Goal: Task Accomplishment & Management: Complete application form

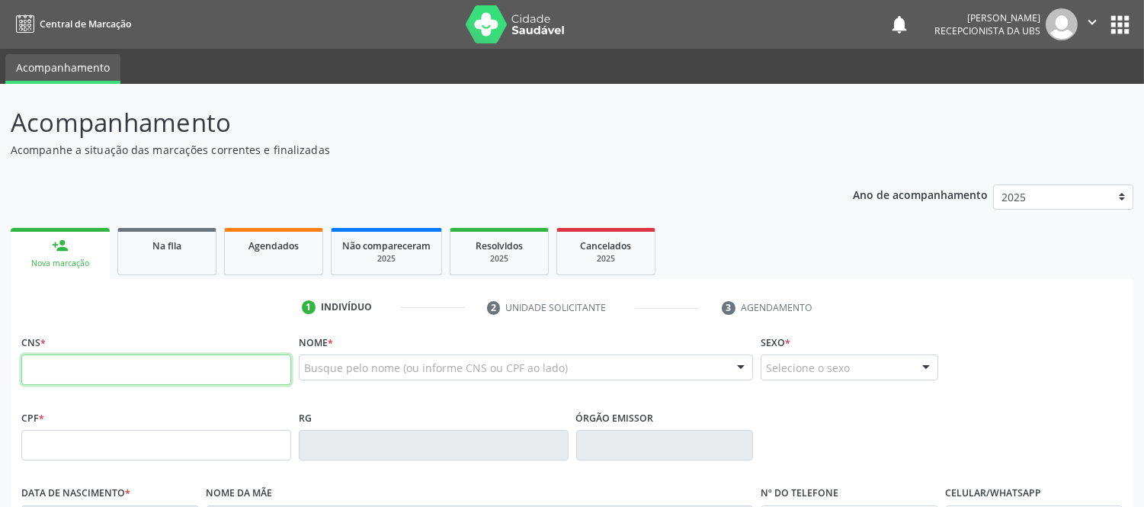
click at [63, 377] on input "text" at bounding box center [156, 370] width 270 height 30
type input "708 2046 7296 3843"
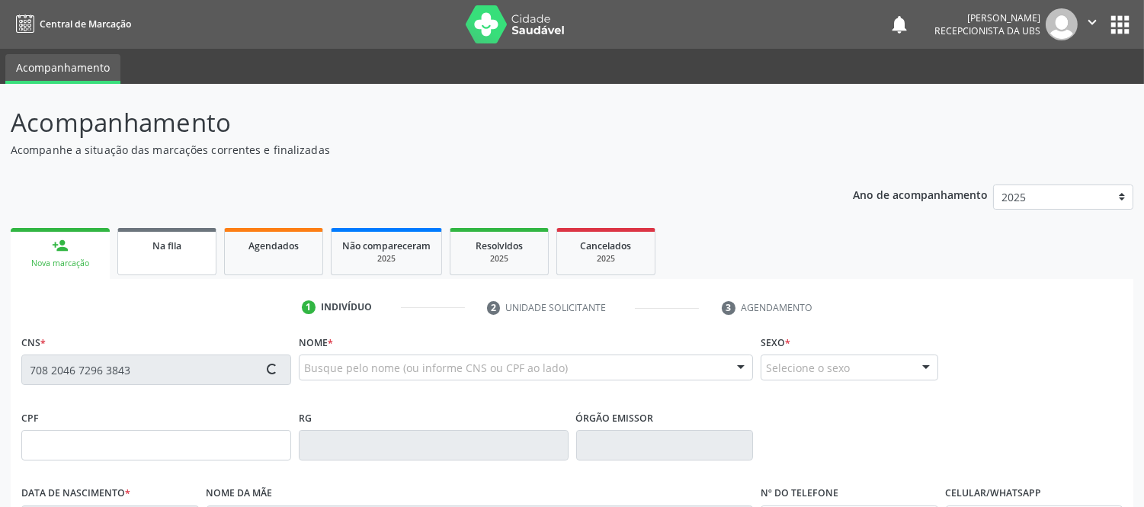
type input "044.162.545-20"
type input "[DATE]"
type input "[PERSON_NAME]"
type input "[PHONE_NUMBER]"
type input "S/N"
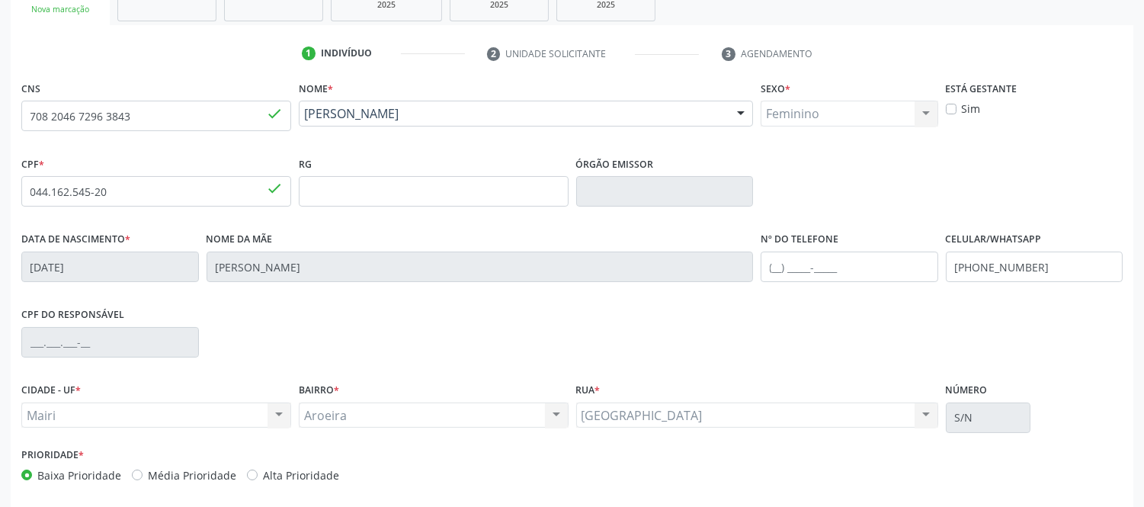
scroll to position [318, 0]
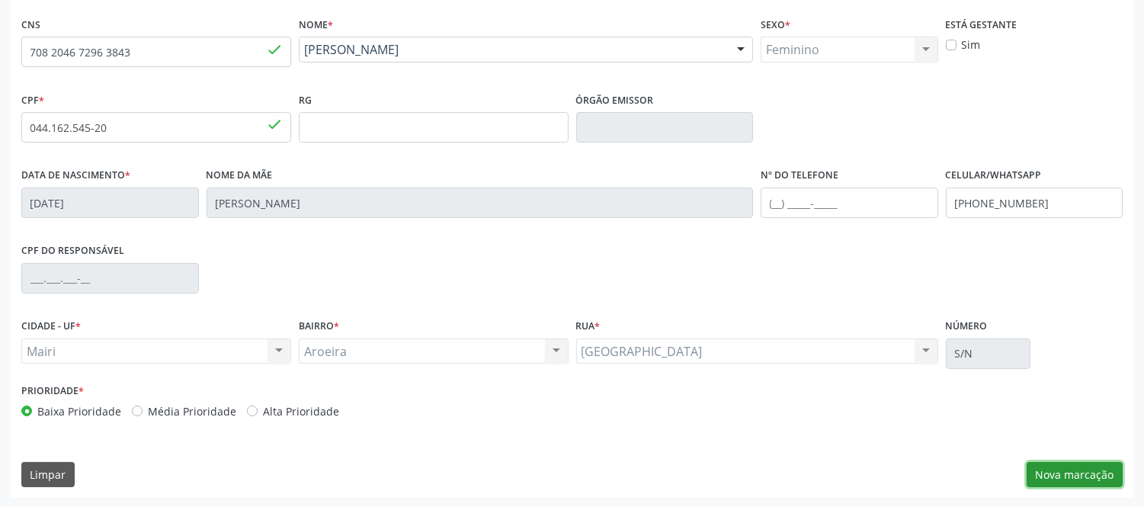
click at [1052, 475] on button "Nova marcação" at bounding box center [1075, 475] width 96 height 26
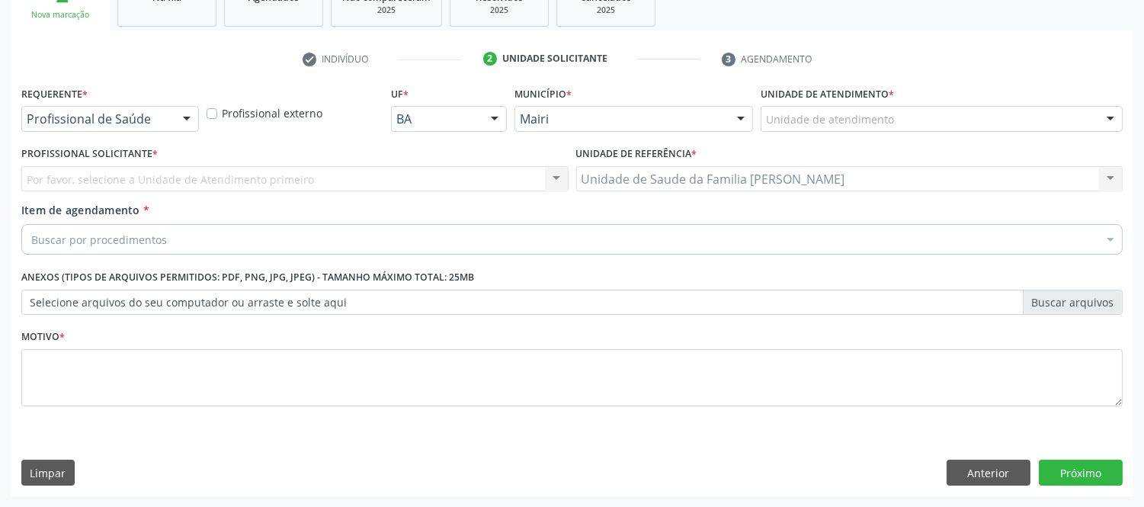
scroll to position [248, 0]
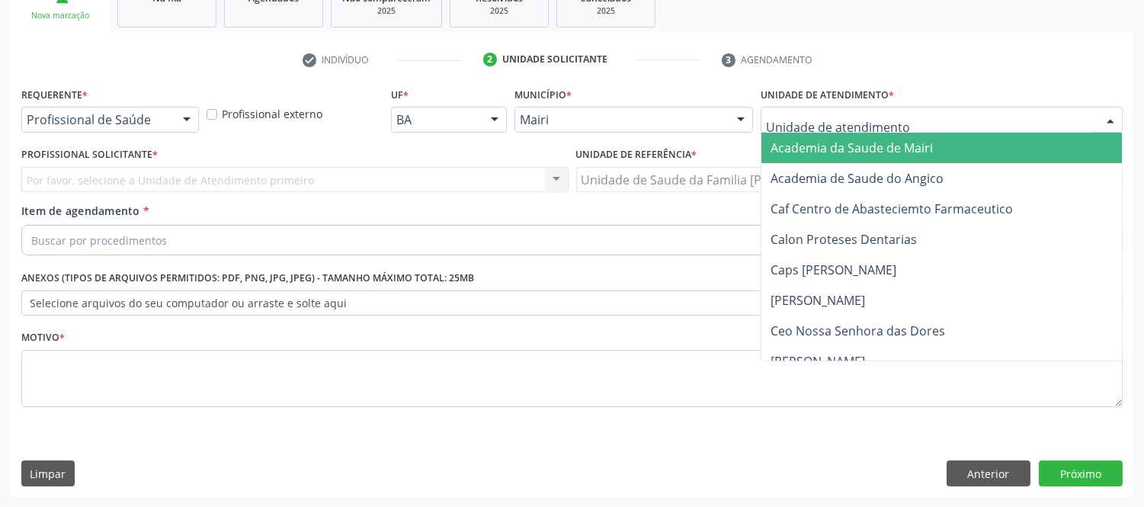
click at [1109, 125] on div at bounding box center [1110, 121] width 23 height 26
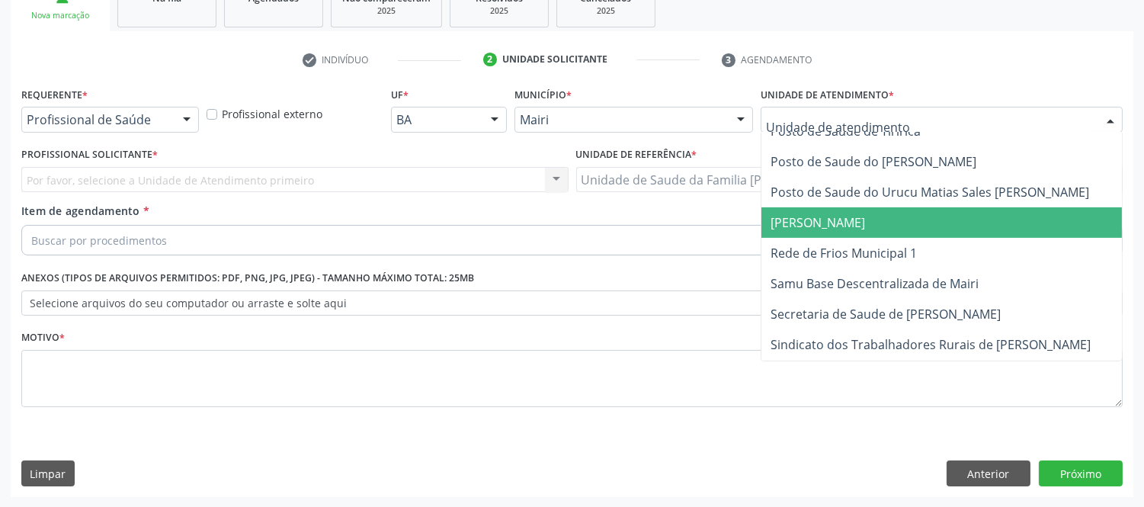
scroll to position [1157, 0]
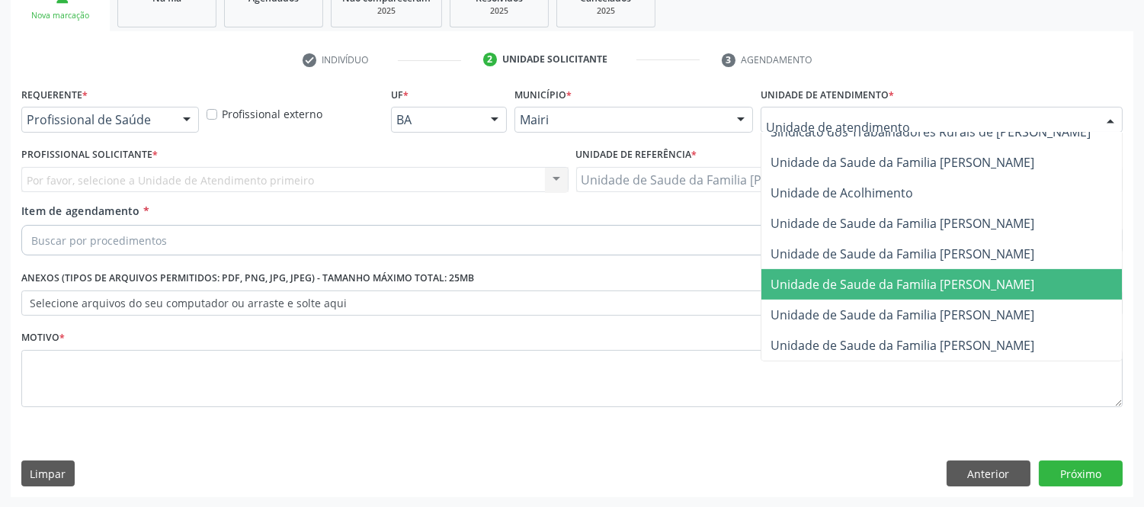
click at [959, 276] on span "Unidade de Saude da Familia [PERSON_NAME]" at bounding box center [903, 284] width 264 height 17
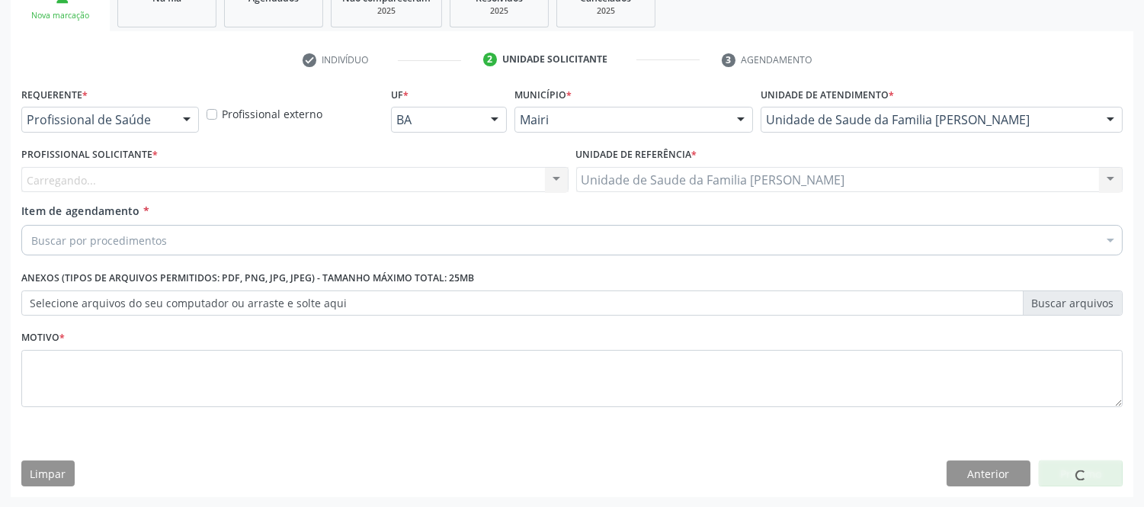
click at [286, 180] on div "Carregando... Nenhum resultado encontrado para: " " Não há nenhuma opção para s…" at bounding box center [294, 180] width 547 height 26
click at [125, 177] on div "Carregando... Nenhum resultado encontrado para: " " Não há nenhuma opção para s…" at bounding box center [294, 180] width 547 height 26
click at [115, 169] on div "Carregando... Nenhum resultado encontrado para: " " Não há nenhuma opção para s…" at bounding box center [294, 180] width 547 height 26
click at [99, 175] on div "Carregando... Nenhum resultado encontrado para: " " Não há nenhuma opção para s…" at bounding box center [294, 180] width 547 height 26
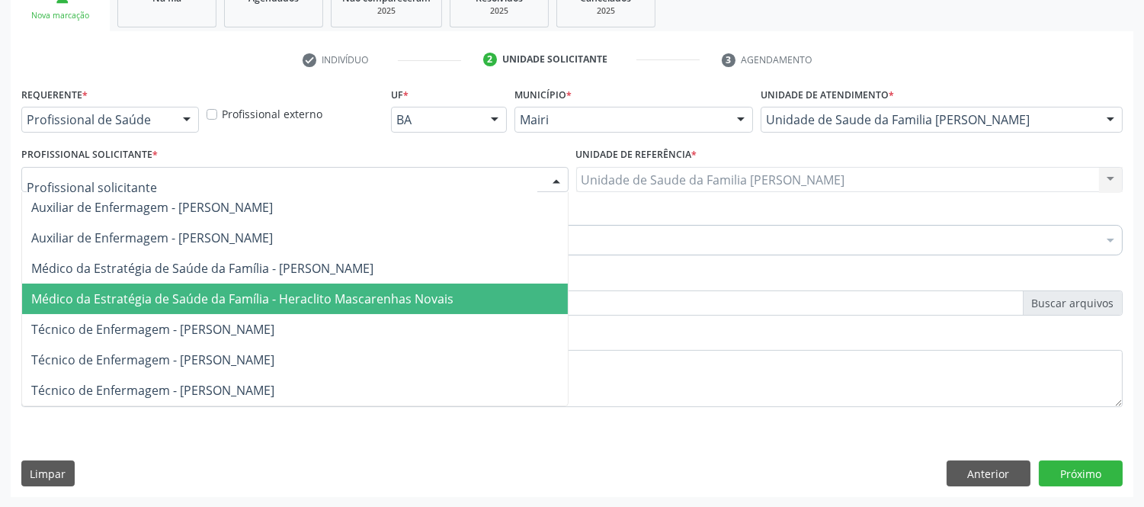
type input "#"
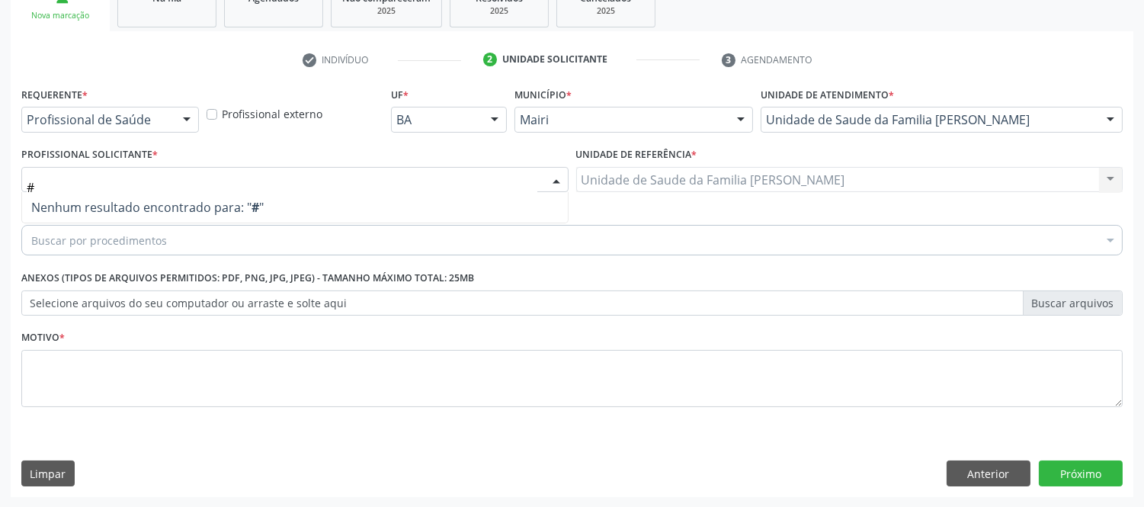
click at [168, 178] on input "#" at bounding box center [282, 187] width 511 height 30
click at [172, 178] on input "#" at bounding box center [282, 187] width 511 height 30
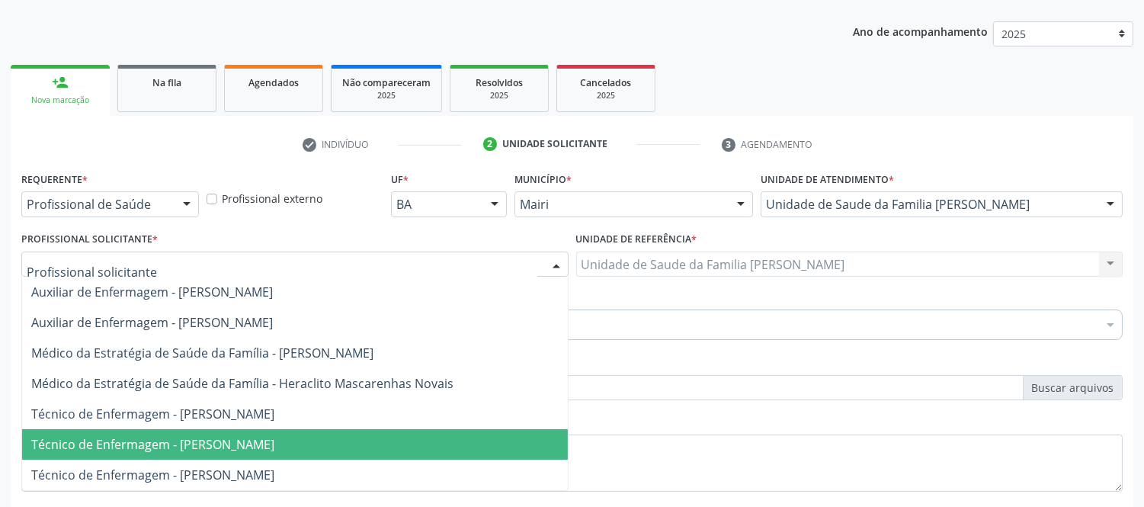
scroll to position [248, 0]
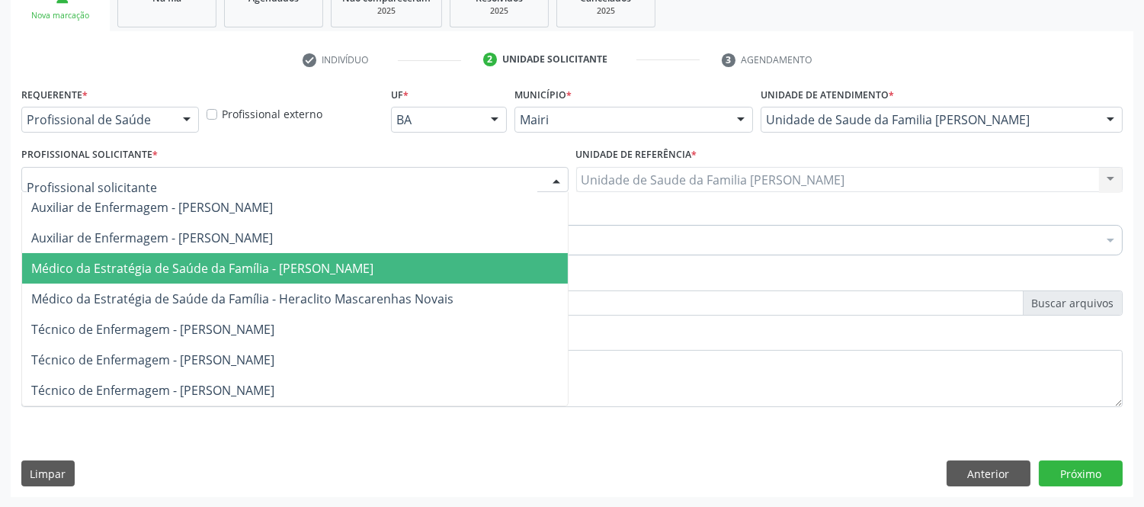
click at [202, 271] on span "Médico da Estratégia de Saúde da Família - [PERSON_NAME]" at bounding box center [202, 268] width 342 height 17
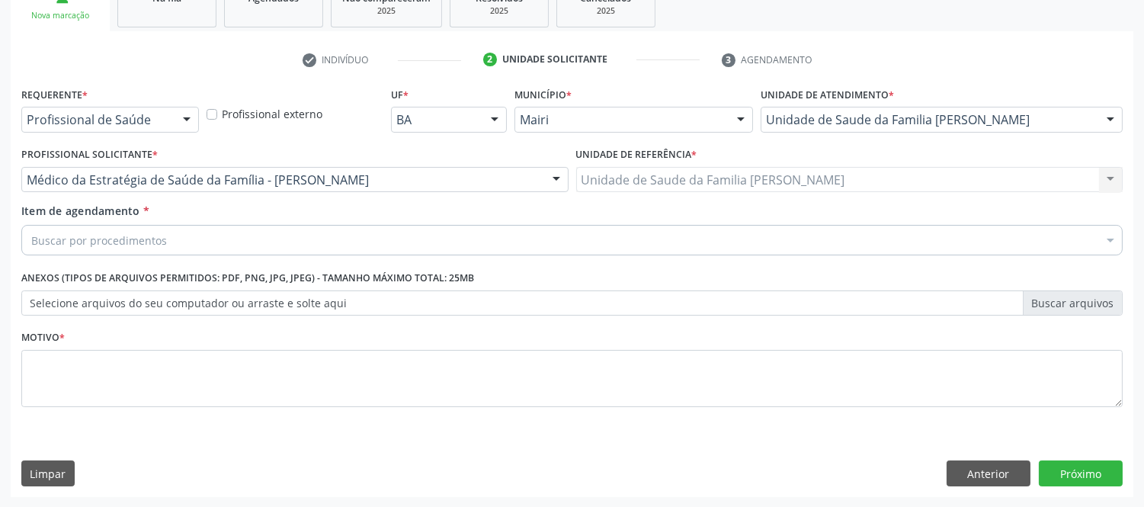
click at [192, 233] on div "Buscar por procedimentos" at bounding box center [572, 240] width 1102 height 30
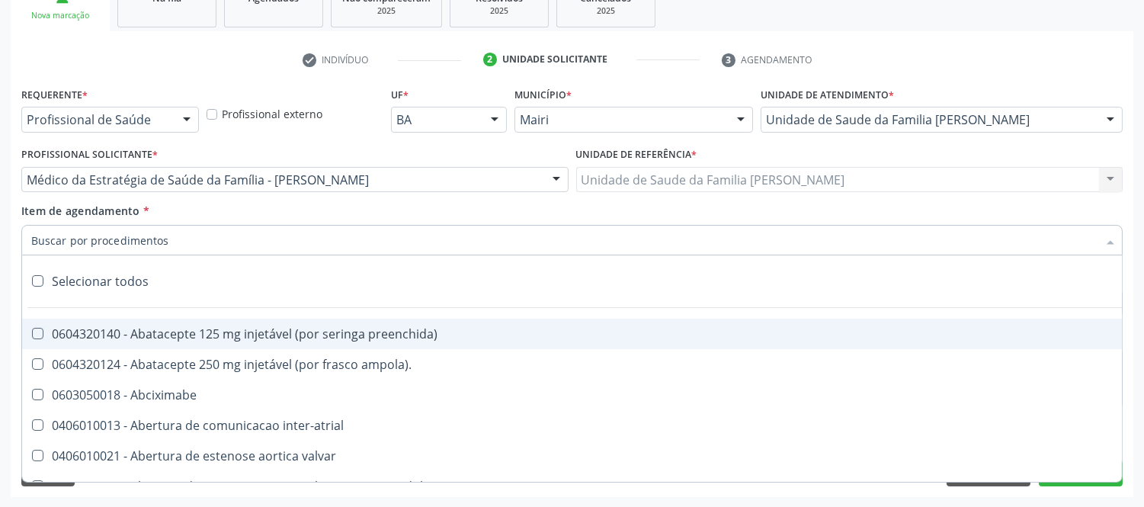
type input "#"
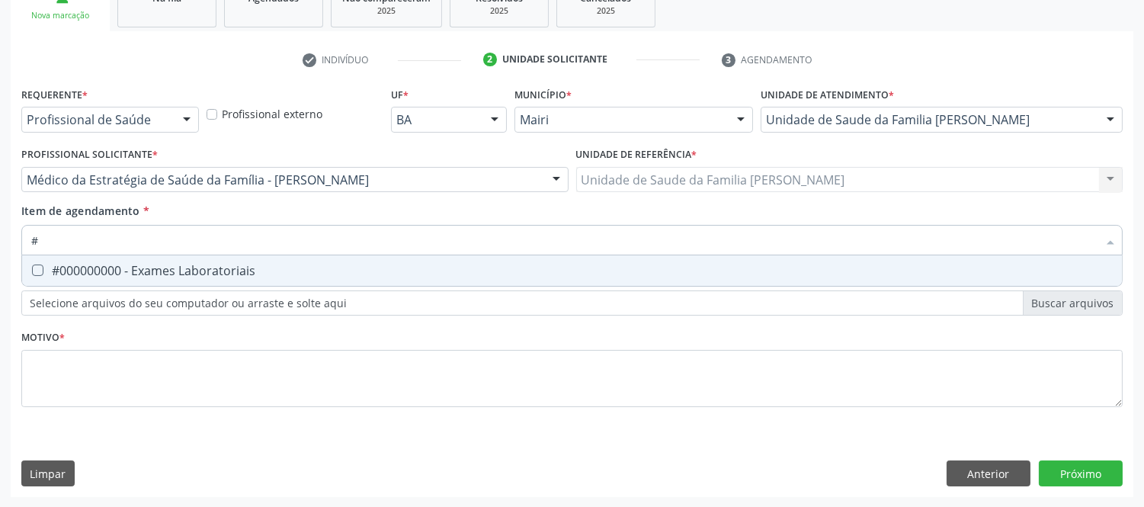
click at [180, 274] on div "#000000000 - Exames Laboratoriais" at bounding box center [572, 271] width 1082 height 12
checkbox Laboratoriais "true"
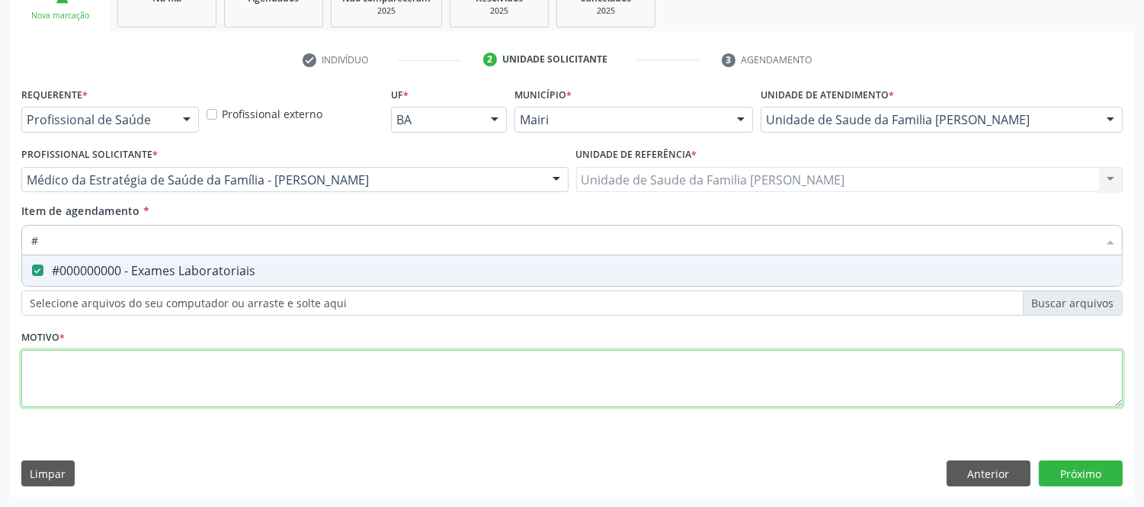
click at [160, 374] on div "Requerente * Profissional de Saúde Profissional de Saúde Paciente Nenhum result…" at bounding box center [572, 255] width 1102 height 345
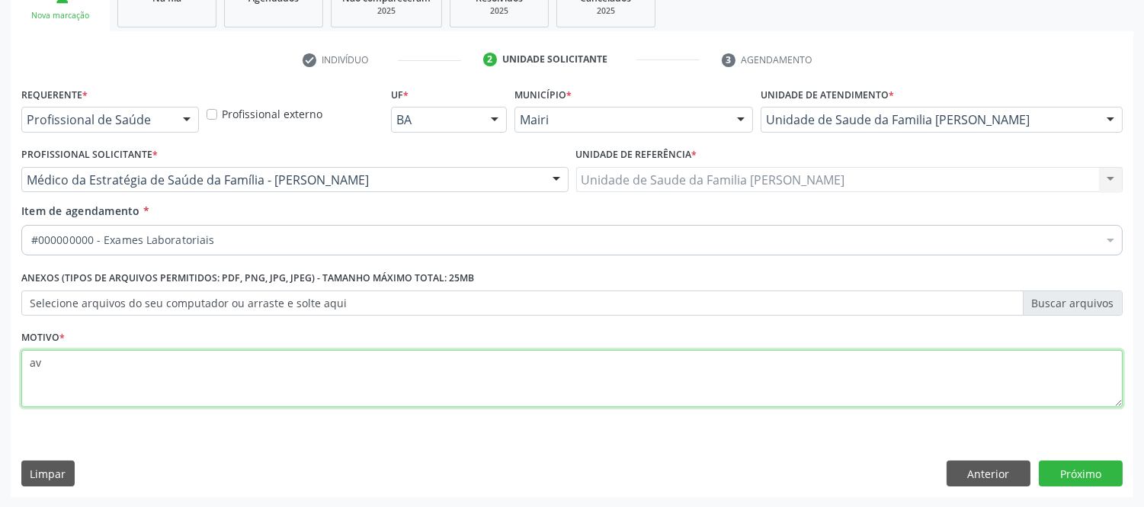
type textarea "a"
type textarea "acompanhamento"
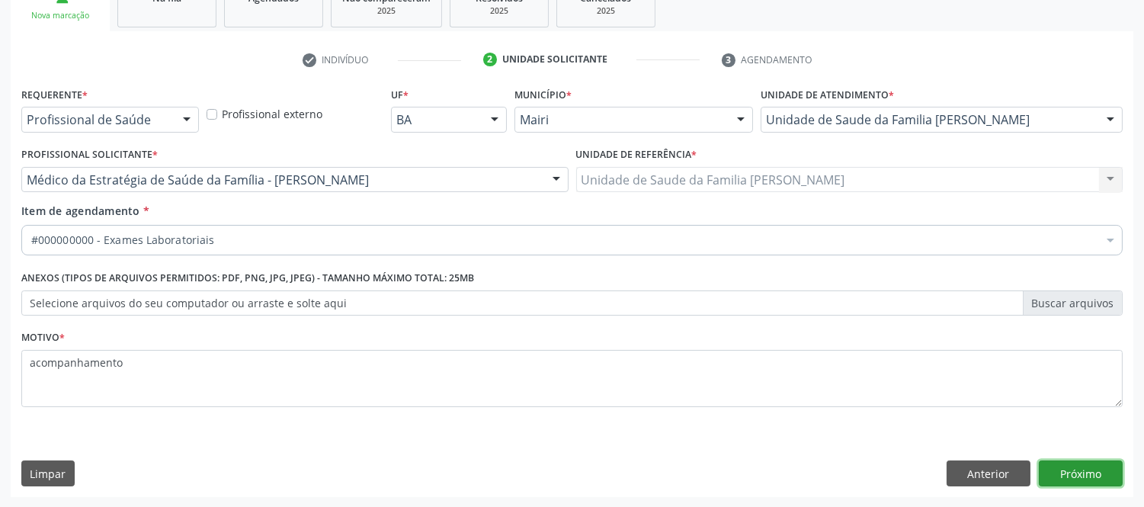
click at [1099, 466] on button "Próximo" at bounding box center [1081, 474] width 84 height 26
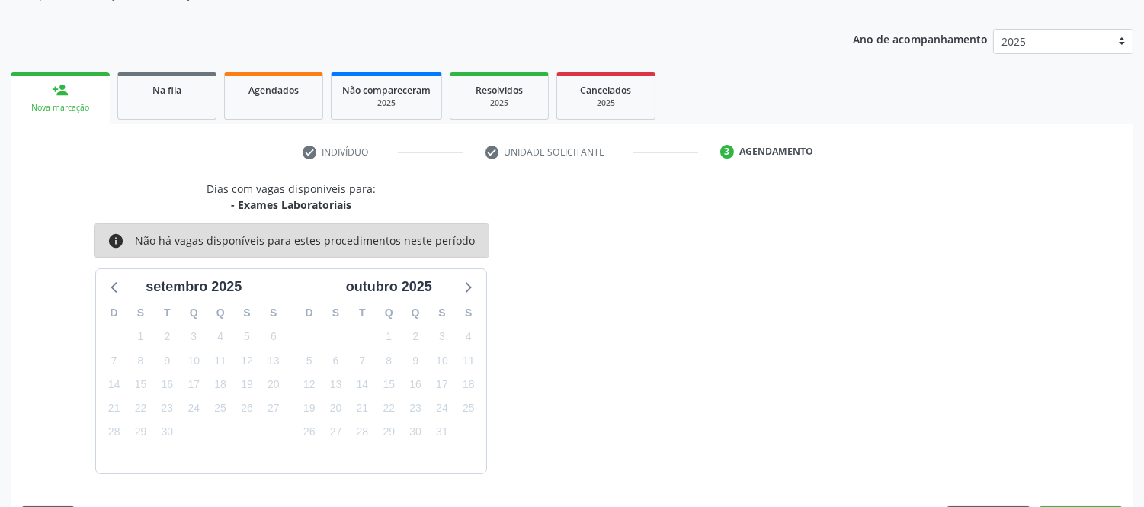
scroll to position [201, 0]
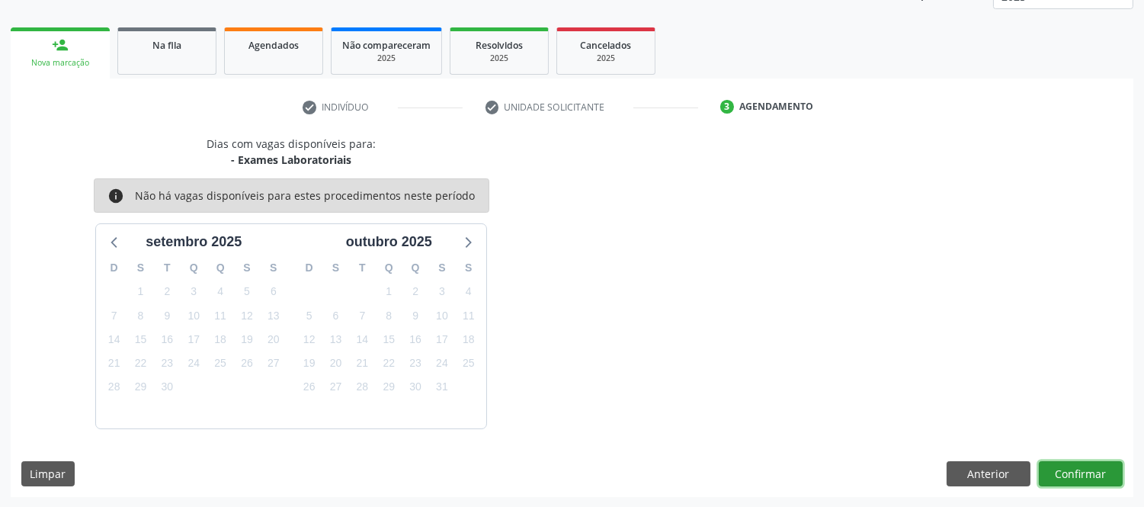
click at [1096, 471] on button "Confirmar" at bounding box center [1081, 474] width 84 height 26
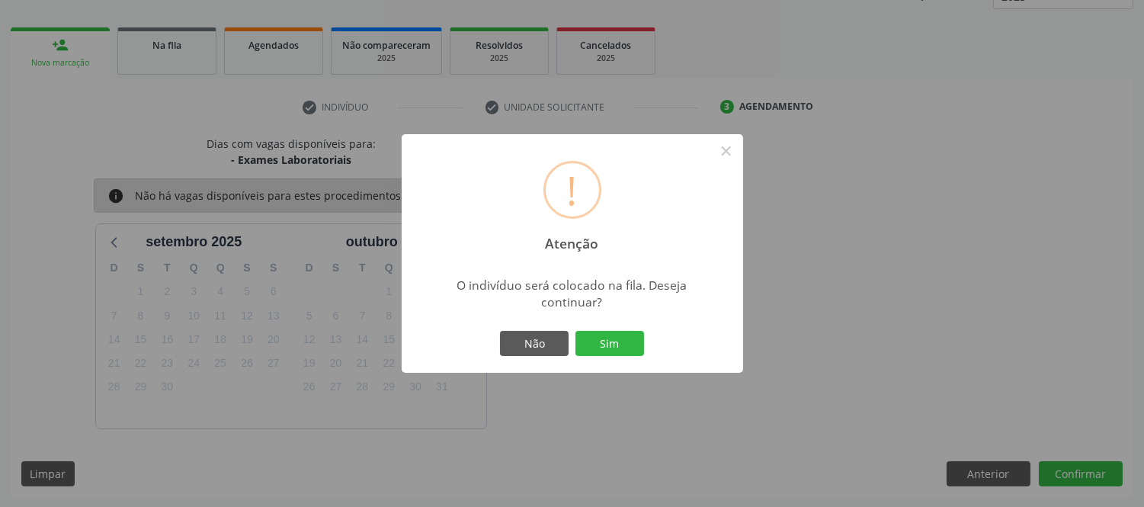
click at [576, 326] on div "! Atenção × O indivíduo será colocado na fila. Deseja continuar? Não Sim" at bounding box center [573, 253] width 342 height 239
click at [628, 338] on button "Sim" at bounding box center [610, 344] width 69 height 26
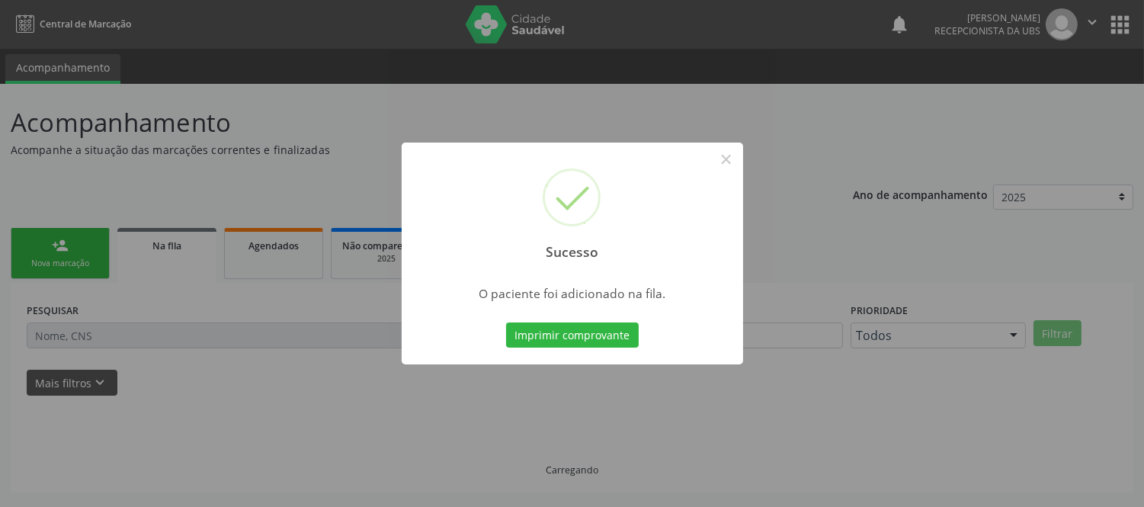
scroll to position [0, 0]
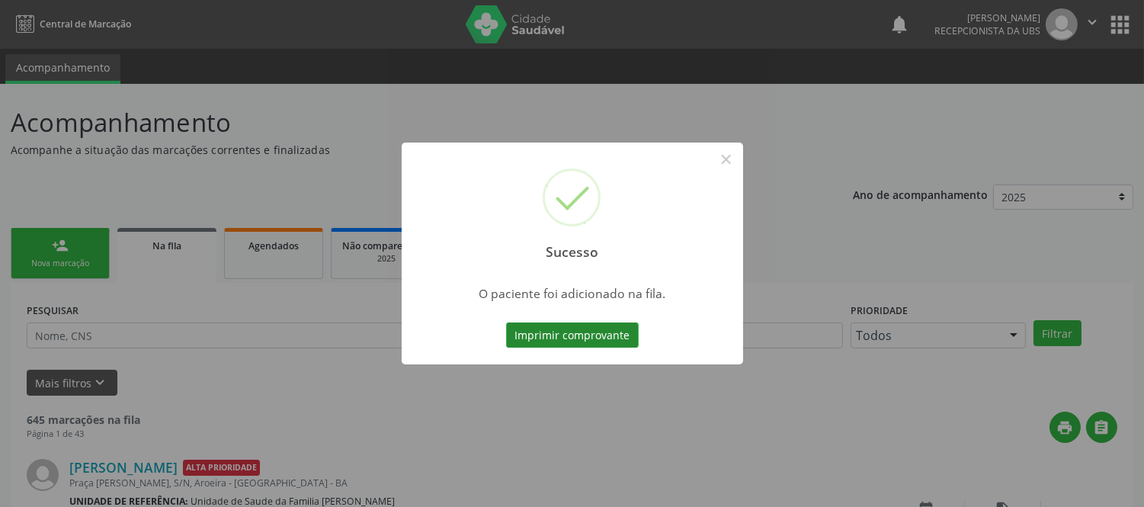
click at [612, 339] on button "Imprimir comprovante" at bounding box center [572, 336] width 133 height 26
